Goal: Communication & Community: Answer question/provide support

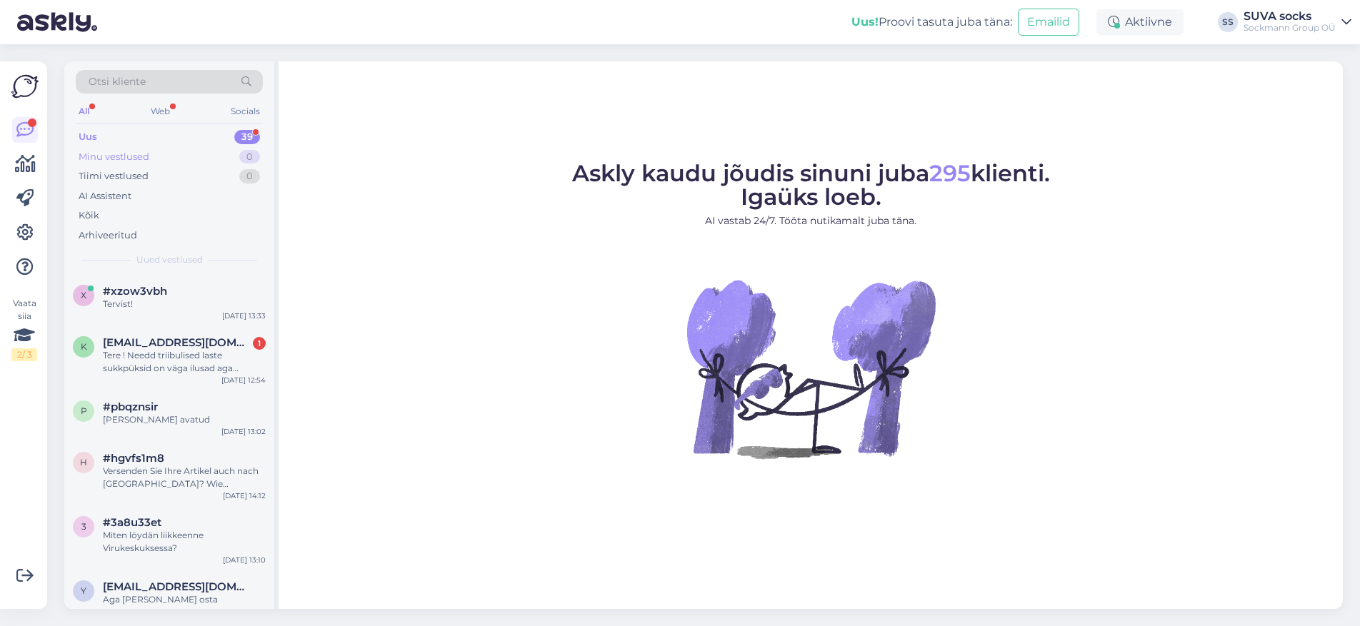
click at [111, 157] on div "Minu vestlused" at bounding box center [114, 157] width 71 height 14
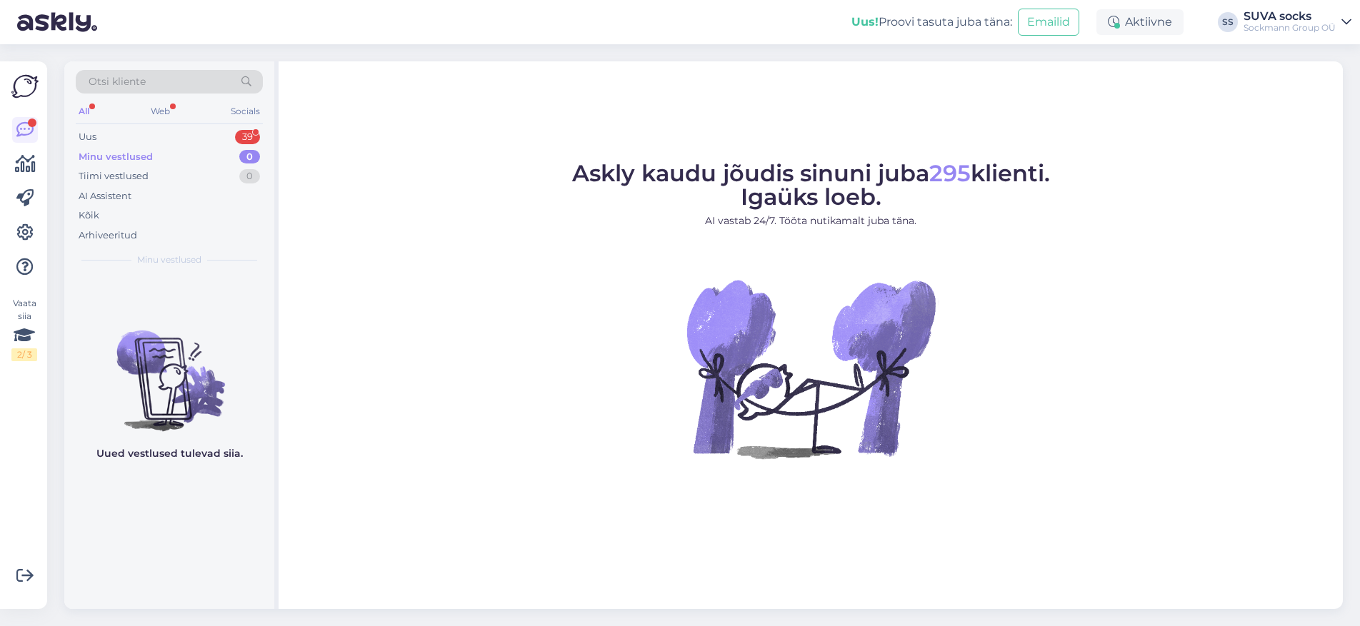
click at [141, 154] on div "Minu vestlused" at bounding box center [116, 157] width 74 height 14
click at [86, 139] on div "Uus" at bounding box center [88, 137] width 18 height 14
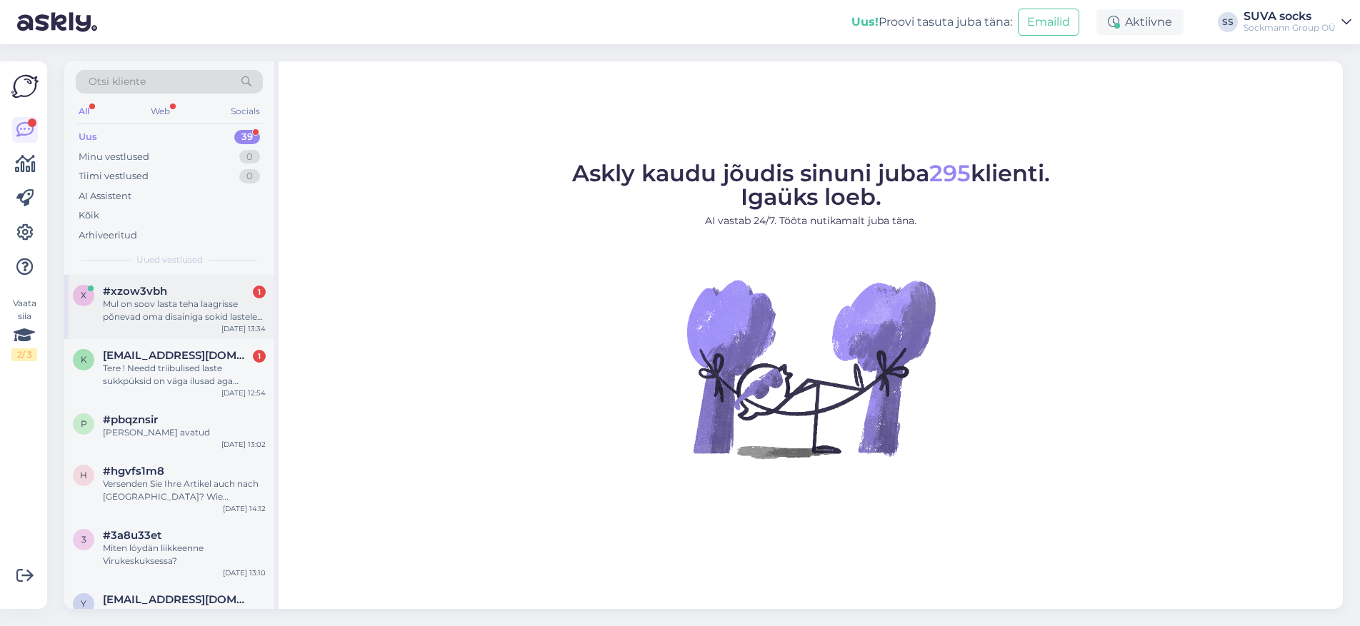
click at [164, 303] on div "Mul on soov lasta teha laagrisse põnevad oma disainiga sokid lastele ja tahtsin…" at bounding box center [184, 311] width 163 height 26
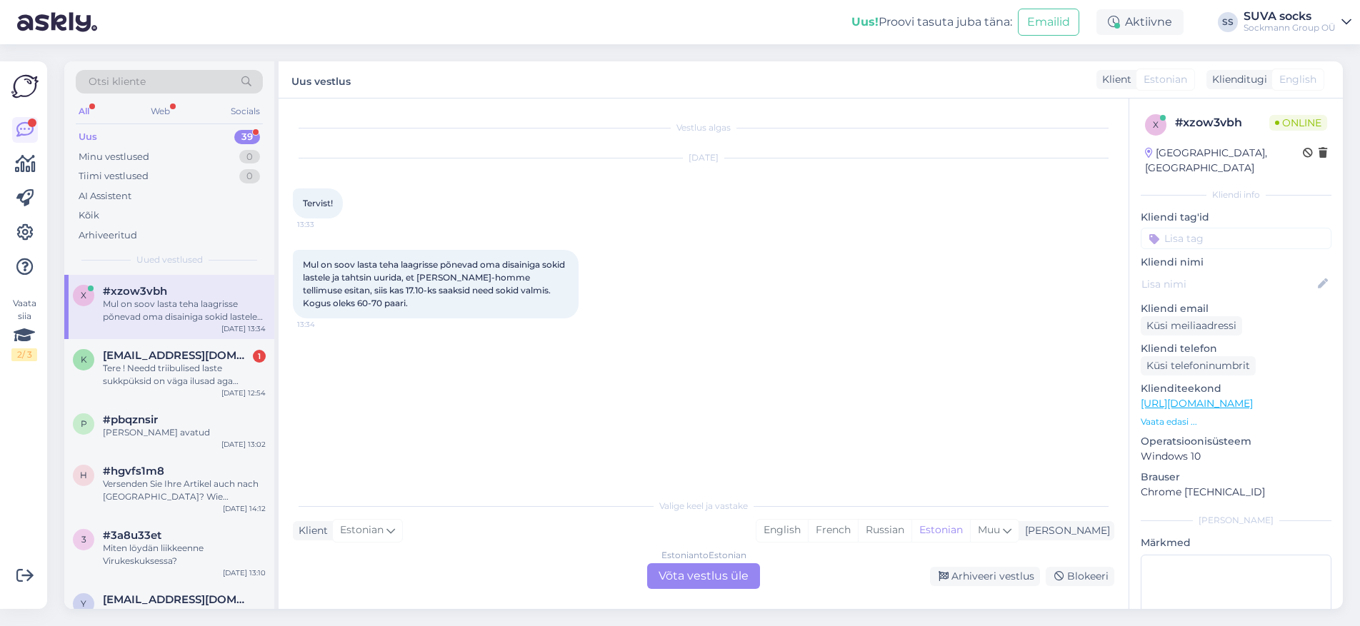
click at [694, 582] on div "Estonian to Estonian Võta vestlus üle" at bounding box center [703, 577] width 113 height 26
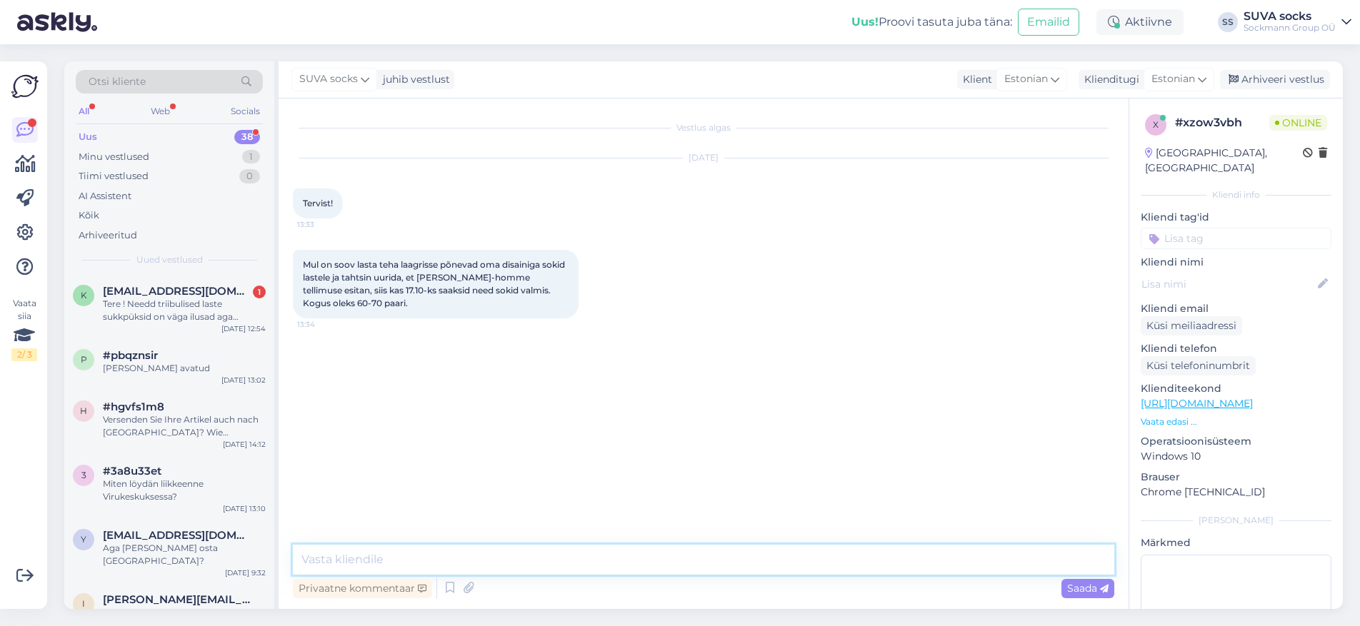
click at [369, 564] on textarea at bounding box center [703, 560] width 821 height 30
paste textarea "[PERSON_NAME] [PERSON_NAME] kirja ja edastasime selle eritellimuste juhile. Ta …"
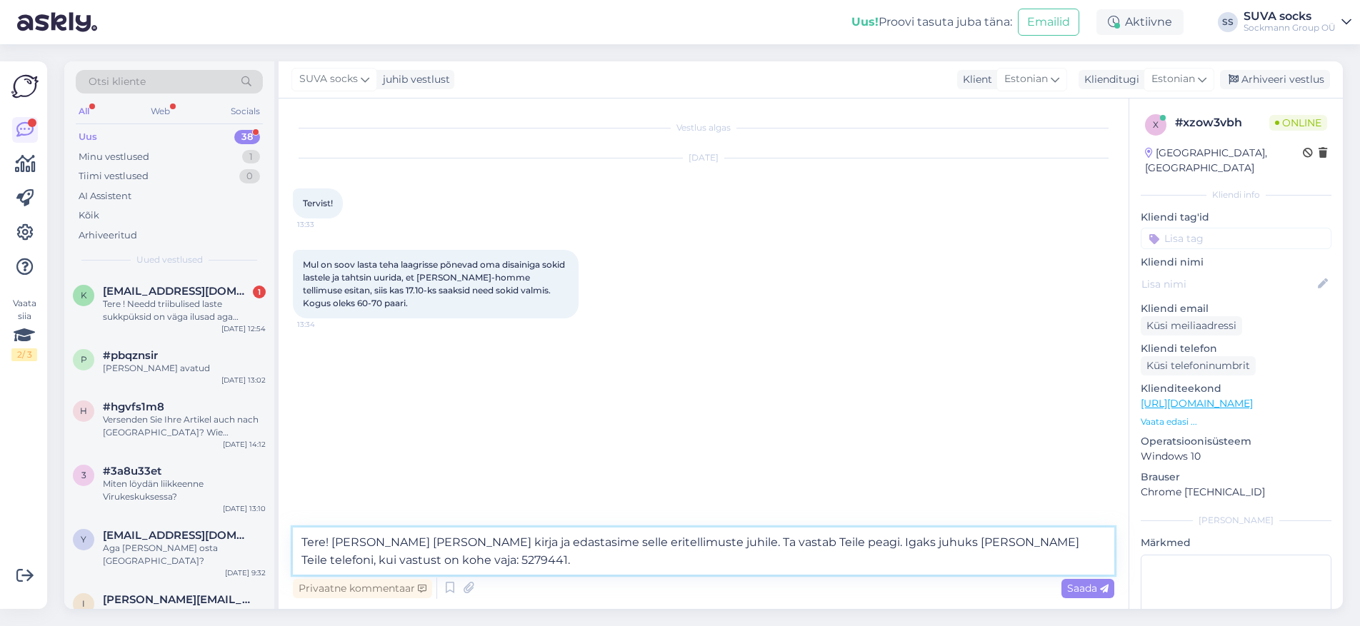
click at [943, 541] on textarea "Tere! [PERSON_NAME] [PERSON_NAME] kirja ja edastasime selle eritellimuste juhil…" at bounding box center [703, 551] width 821 height 47
click at [430, 562] on textarea "Tere! [PERSON_NAME] [PERSON_NAME] kirja ja edastasime selle eritellimuste juhil…" at bounding box center [703, 551] width 821 height 47
type textarea "Tere! [PERSON_NAME] [PERSON_NAME] kirja ja edastasime selle eritellimuste juhil…"
click at [1080, 584] on span "Saada" at bounding box center [1087, 588] width 41 height 13
